Goal: Task Accomplishment & Management: Use online tool/utility

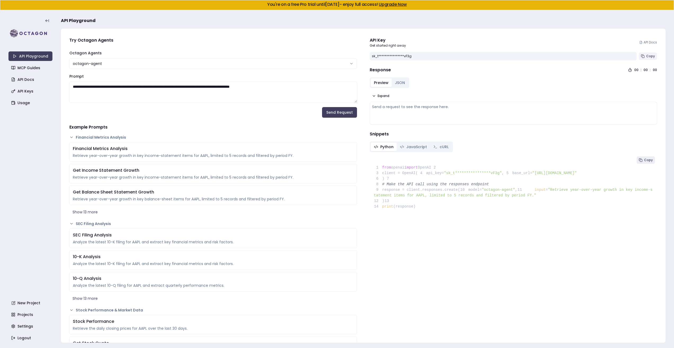
click at [651, 57] on span "Copy" at bounding box center [650, 56] width 9 height 4
